Goal: Communication & Community: Ask a question

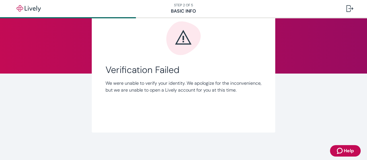
scroll to position [38, 0]
click at [349, 152] on span "Help" at bounding box center [348, 150] width 10 height 7
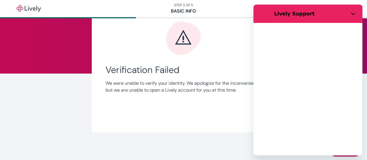
scroll to position [0, 0]
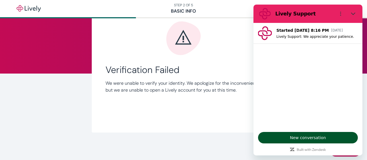
click at [301, 138] on span "New conversation" at bounding box center [308, 137] width 90 height 7
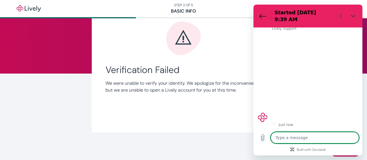
type textarea "x"
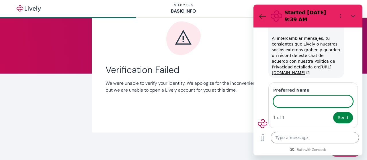
scroll to position [62, 0]
type input "[PERSON_NAME]"
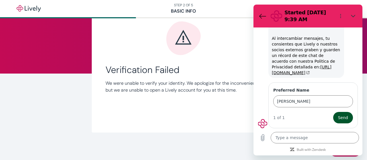
click at [340, 120] on span "Send" at bounding box center [343, 117] width 10 height 7
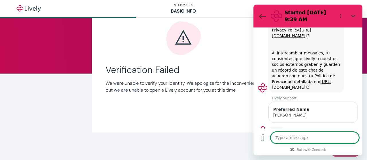
scroll to position [55, 0]
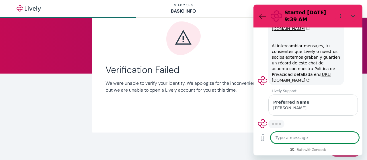
click at [288, 141] on textarea at bounding box center [314, 137] width 88 height 11
type textarea "x"
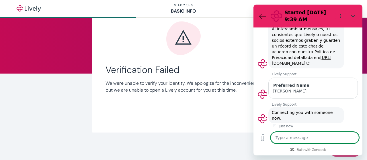
scroll to position [67, 0]
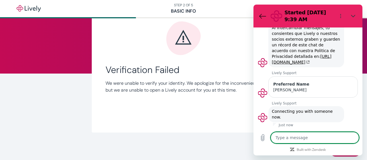
type textarea "W"
type textarea "x"
type textarea "Wh"
type textarea "x"
type textarea "Whe"
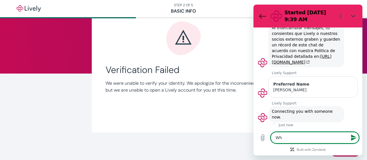
type textarea "x"
type textarea "When"
type textarea "x"
type textarea "When"
type textarea "x"
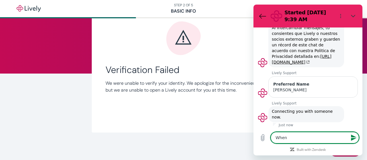
type textarea "When t"
type textarea "x"
type textarea "When tr"
type textarea "x"
type textarea "When try"
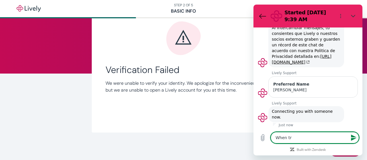
type textarea "x"
type textarea "When tryi"
type textarea "x"
type textarea "When tryin"
type textarea "x"
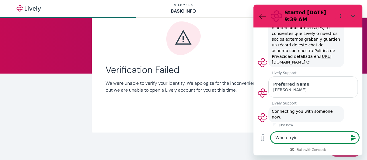
type textarea "When trying"
type textarea "x"
type textarea "When trying"
type textarea "x"
type textarea "When trying t"
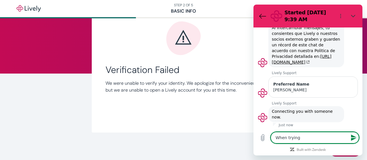
type textarea "x"
type textarea "When trying to"
type textarea "x"
type textarea "When trying to"
type textarea "x"
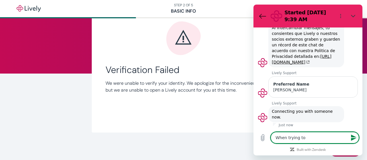
type textarea "When trying to s"
type textarea "x"
type textarea "When trying to se"
type textarea "x"
type textarea "When trying to set"
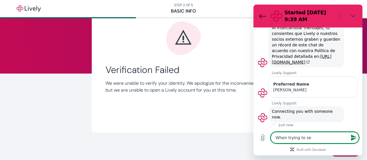
type textarea "x"
type textarea "When trying to set"
type textarea "x"
type textarea "When trying to set u"
type textarea "x"
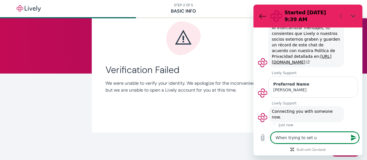
type textarea "When trying to set up"
type textarea "x"
type textarea "When trying to set up"
type textarea "x"
type textarea "When trying to set up m"
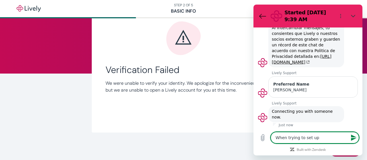
type textarea "x"
type textarea "When trying to set up mu"
type textarea "x"
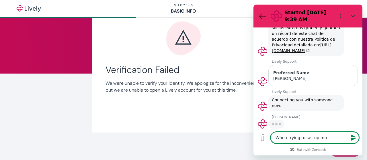
scroll to position [78, 0]
type textarea "When trying to set up m"
type textarea "x"
type textarea "When trying to set up my"
type textarea "x"
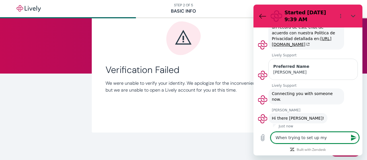
type textarea "When trying to set up my"
type textarea "x"
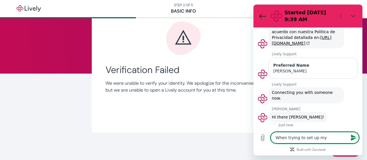
type textarea "When trying to set up my a"
type textarea "x"
type textarea "When trying to set up my ac"
type textarea "x"
type textarea "When trying to set up my acc"
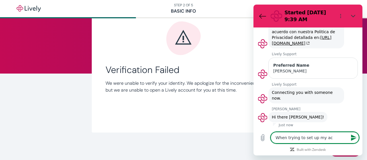
type textarea "x"
type textarea "When trying to set up my acco"
type textarea "x"
type textarea "When trying to set up my accou"
type textarea "x"
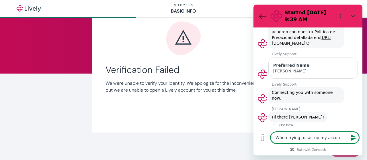
type textarea "When trying to set up my accoun"
type textarea "x"
type textarea "When trying to set up my account"
type textarea "x"
type textarea "When trying to set up my account"
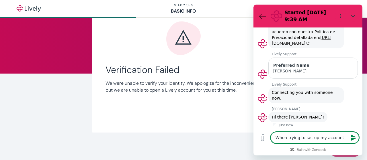
type textarea "x"
type textarea "When trying to set up my account m"
type textarea "x"
type textarea "When trying to set up my account my"
type textarea "x"
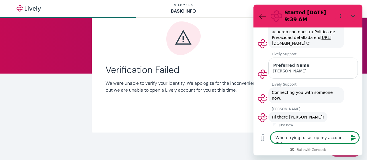
type textarea "When trying to set up my account my"
type textarea "x"
type textarea "When trying to set up my account my v"
type textarea "x"
type textarea "When trying to set up my account my ve"
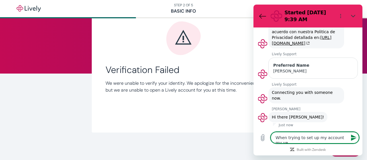
type textarea "x"
type textarea "When trying to set up my account my ver"
type textarea "x"
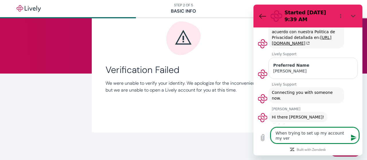
type textarea "When trying to set up my account my veri"
type textarea "x"
type textarea "When trying to set up my account my verif"
type textarea "x"
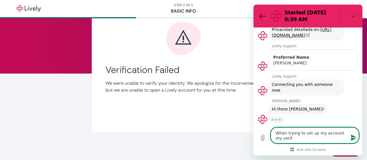
scroll to position [94, 0]
type textarea "When trying to set up my account my verifc"
type textarea "x"
type textarea "When trying to set up my account my verif"
type textarea "x"
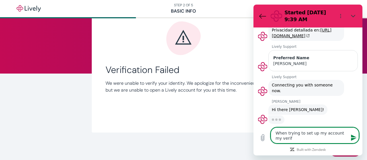
type textarea "When trying to set up my account my verifi"
type textarea "x"
type textarea "When trying to set up my account my verific"
type textarea "x"
type textarea "When trying to set up my account my verifica"
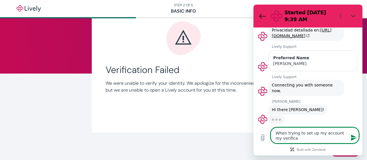
type textarea "x"
type textarea "When trying to set up my account my verificat"
type textarea "x"
type textarea "When trying to set up my account my verificati"
type textarea "x"
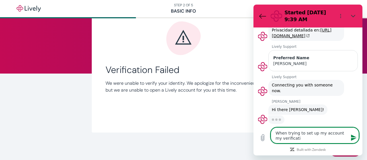
type textarea "When trying to set up my account my verificatio"
type textarea "x"
type textarea "When trying to set up my account my verification"
type textarea "x"
type textarea "When trying to set up my account my verification"
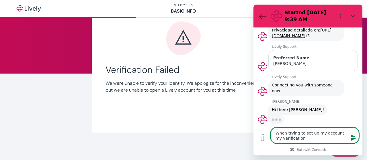
type textarea "x"
type textarea "When trying to set up my account my verification f"
type textarea "x"
type textarea "When trying to set up my account my verification fa"
type textarea "x"
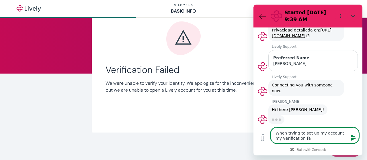
type textarea "When trying to set up my account my verification fai"
type textarea "x"
type textarea "When trying to set up my account my verification fail"
type textarea "x"
type textarea "When trying to set up my account my verification [PERSON_NAME]"
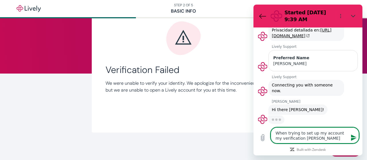
type textarea "x"
type textarea "When trying to set up my account my verification failed"
type textarea "x"
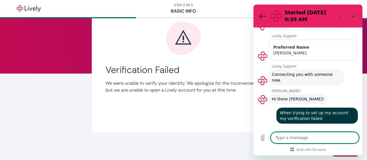
type textarea "x"
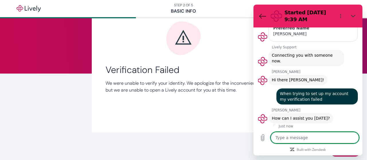
scroll to position [125, 0]
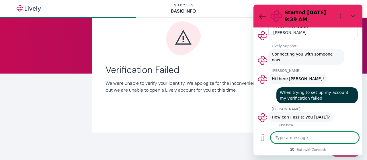
type textarea "h"
type textarea "x"
type textarea "he"
type textarea "x"
type textarea "hel"
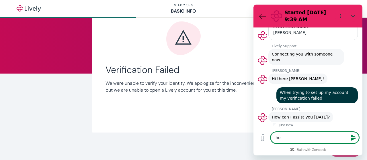
type textarea "x"
type textarea "help"
type textarea "x"
type textarea "help"
type textarea "x"
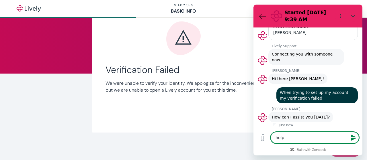
type textarea "help m"
type textarea "x"
type textarea "help me"
type textarea "x"
type textarea "help me"
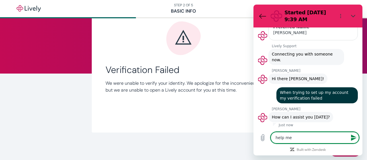
type textarea "x"
type textarea "help me g"
type textarea "x"
type textarea "help me ge"
type textarea "x"
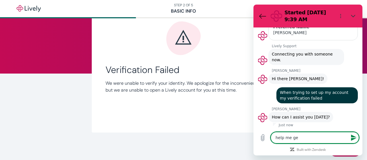
type textarea "help me get"
type textarea "x"
type textarea "help me get"
type textarea "x"
type textarea "help me get v"
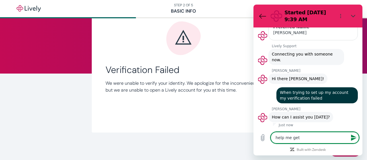
type textarea "x"
type textarea "help me get ve"
type textarea "x"
type textarea "help me get ver"
type textarea "x"
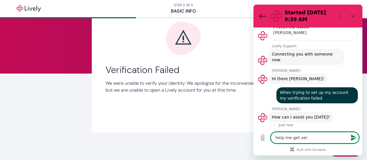
type textarea "help me get veri"
type textarea "x"
type textarea "help me get verif"
type textarea "x"
type textarea "help me get verifi"
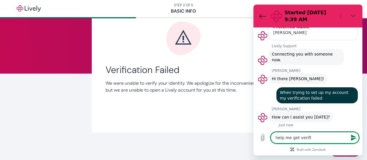
type textarea "x"
type textarea "help me get verifie"
type textarea "x"
type textarea "help me get verified"
type textarea "x"
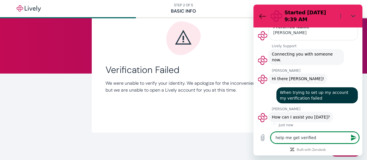
type textarea "help me get verified."
type textarea "x"
type textarea "help me get verified."
type textarea "x"
type textarea "help me get verified. m"
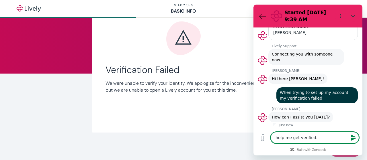
type textarea "x"
type textarea "help me get verified. my"
type textarea "x"
type textarea "help me get verified. my"
type textarea "x"
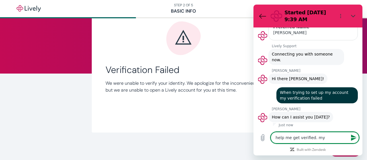
type textarea "help me get verified. my w"
type textarea "x"
type textarea "help me get verified. my wi"
type textarea "x"
type textarea "help me get verified. my wif"
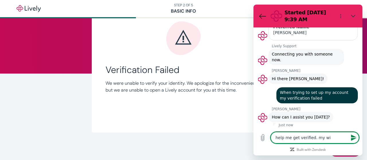
type textarea "x"
type textarea "help me get verified. my wife"
type textarea "x"
type textarea "help me get verified. my wife"
type textarea "x"
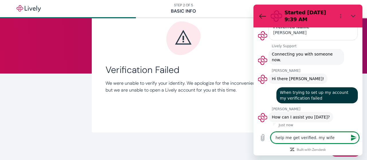
type textarea "help me get verified. my wife s"
type textarea "x"
type textarea "help me get verified. my wife [PERSON_NAME]"
type textarea "x"
type textarea "help me get verified. my wife [PERSON_NAME]"
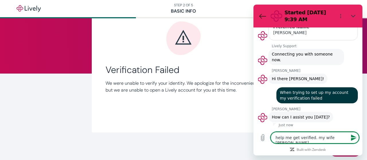
type textarea "x"
type textarea "help me get verified. my wife star"
type textarea "x"
type textarea "help me get verified. my wife start"
type textarea "x"
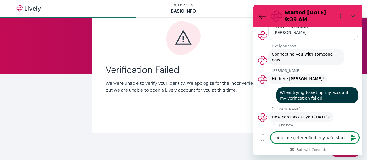
type textarea "help me get verified. my wife starte"
type textarea "x"
type textarea "help me get verified. my wife started"
type textarea "x"
type textarea "help me get verified. my wife started"
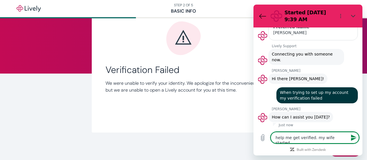
type textarea "x"
type textarea "help me get verified. my wife started s"
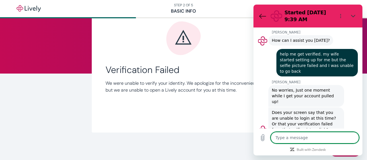
scroll to position [202, 0]
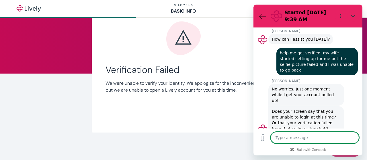
click at [284, 140] on textarea at bounding box center [314, 137] width 88 height 11
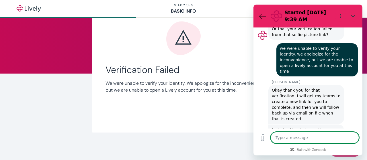
scroll to position [298, 0]
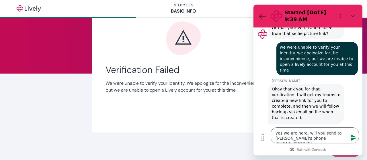
click at [353, 138] on icon "Send message" at bounding box center [353, 137] width 7 height 7
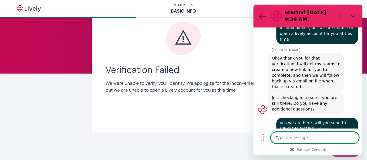
scroll to position [328, 0]
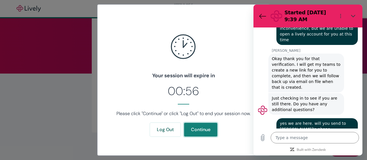
click at [203, 131] on button "Continue" at bounding box center [200, 130] width 33 height 14
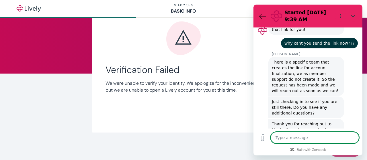
scroll to position [520, 0]
